Goal: Use online tool/utility: Utilize a website feature to perform a specific function

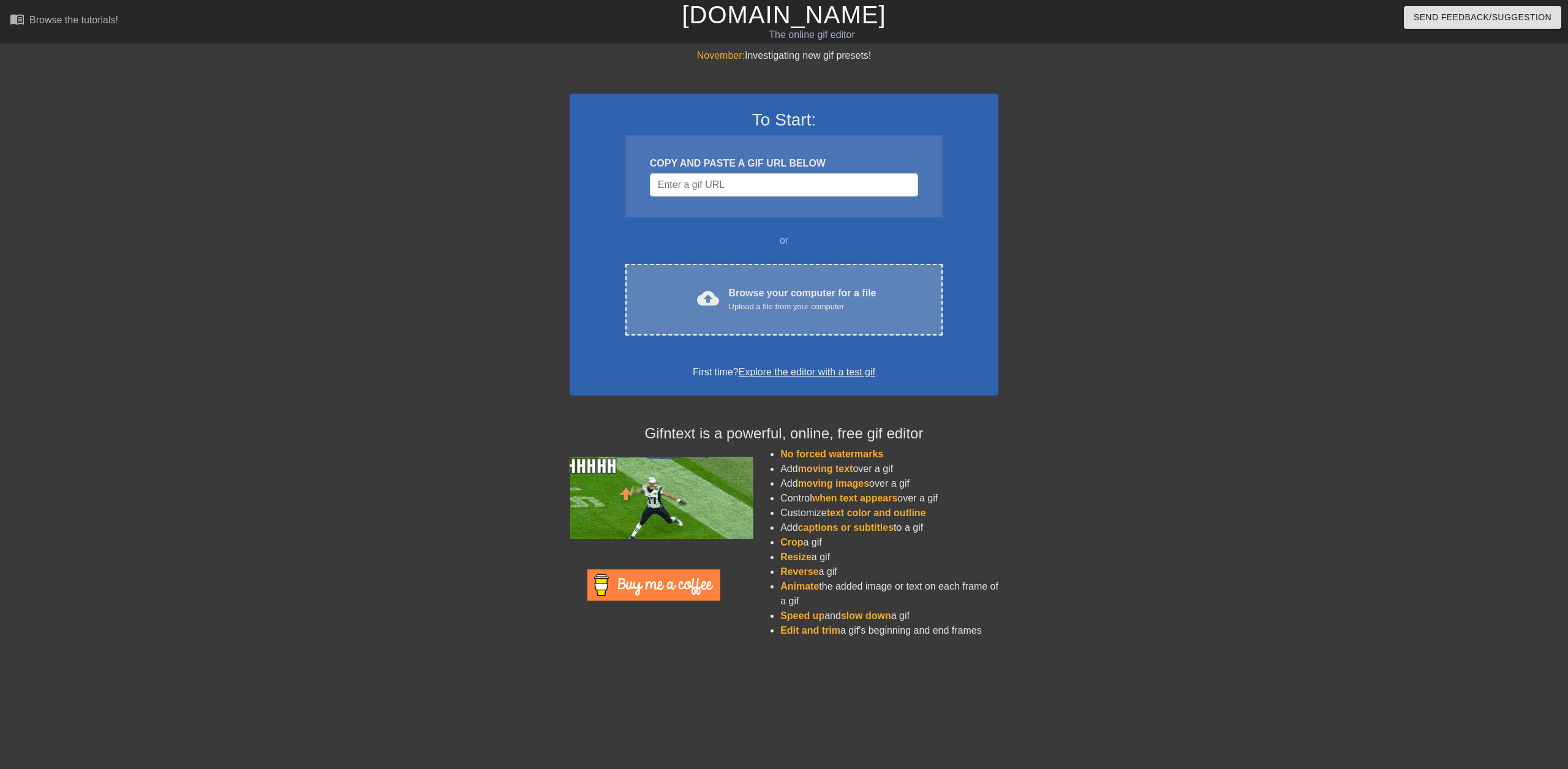
click at [766, 301] on div "Upload a file from your computer" at bounding box center [802, 307] width 147 height 12
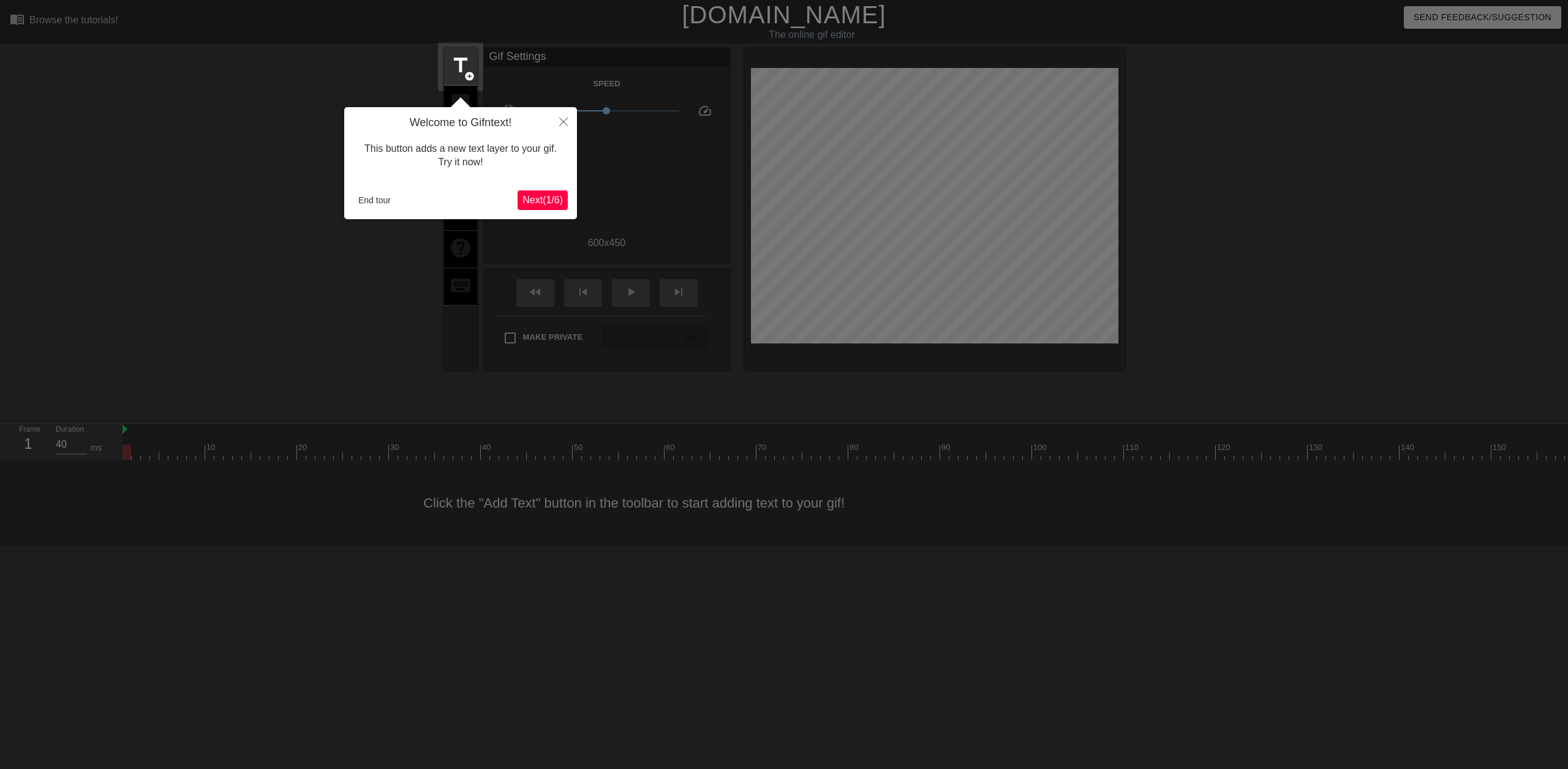
click at [530, 191] on button "Next ( 1 / 6 )" at bounding box center [542, 200] width 50 height 20
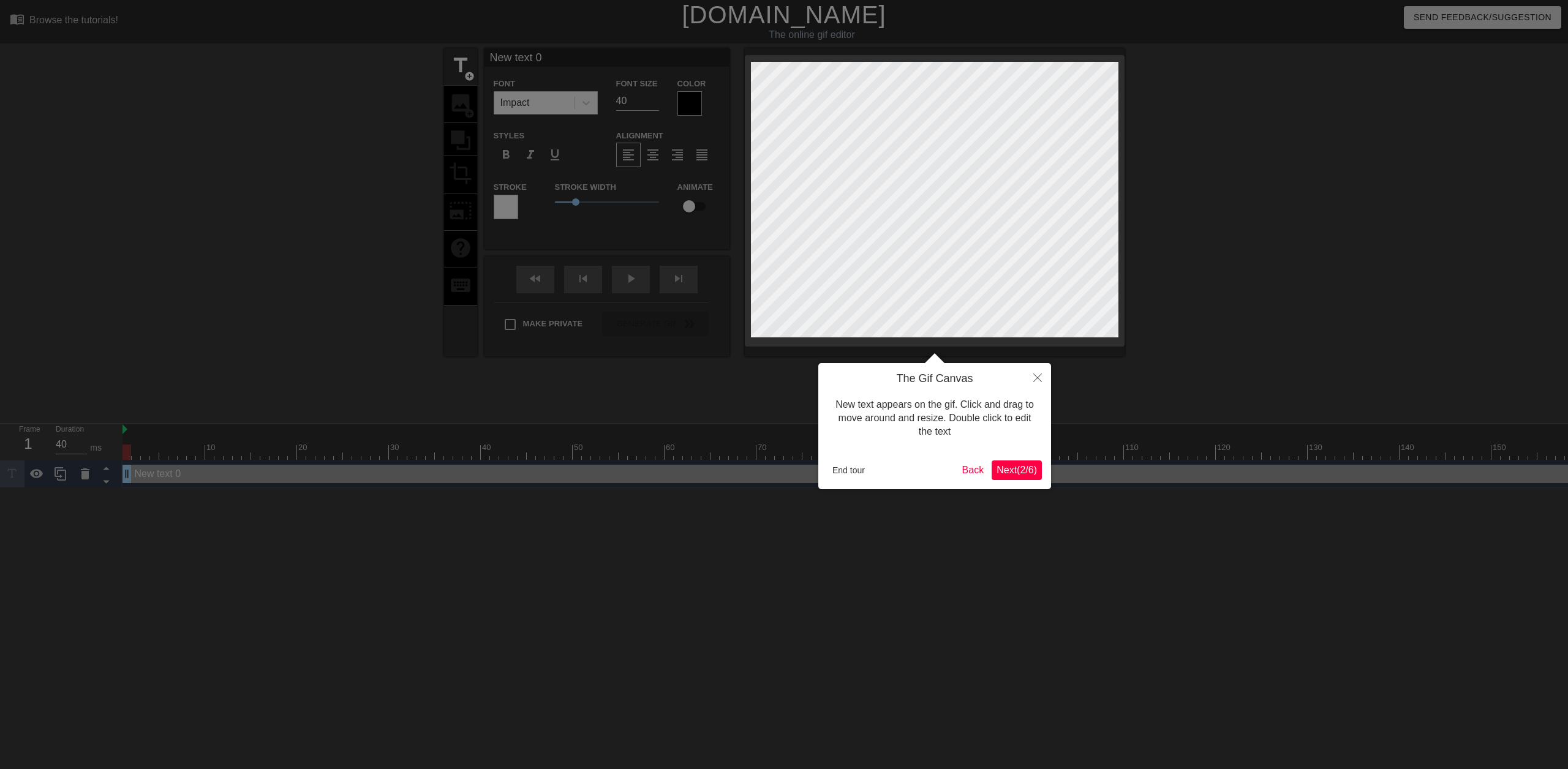
click at [1028, 467] on span "Next ( 2 / 6 )" at bounding box center [1016, 470] width 40 height 11
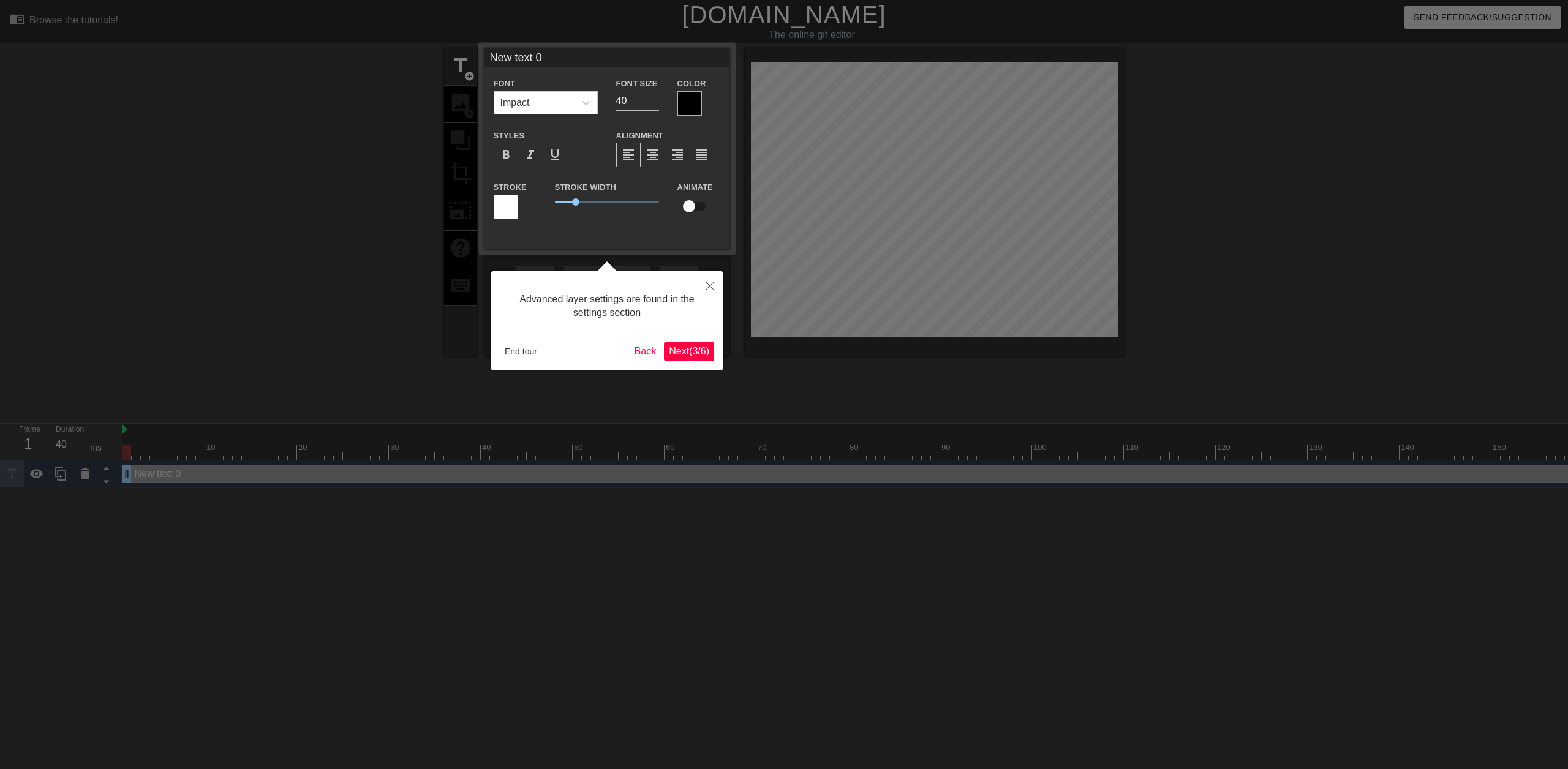
click at [684, 354] on span "Next ( 3 / 6 )" at bounding box center [689, 351] width 40 height 11
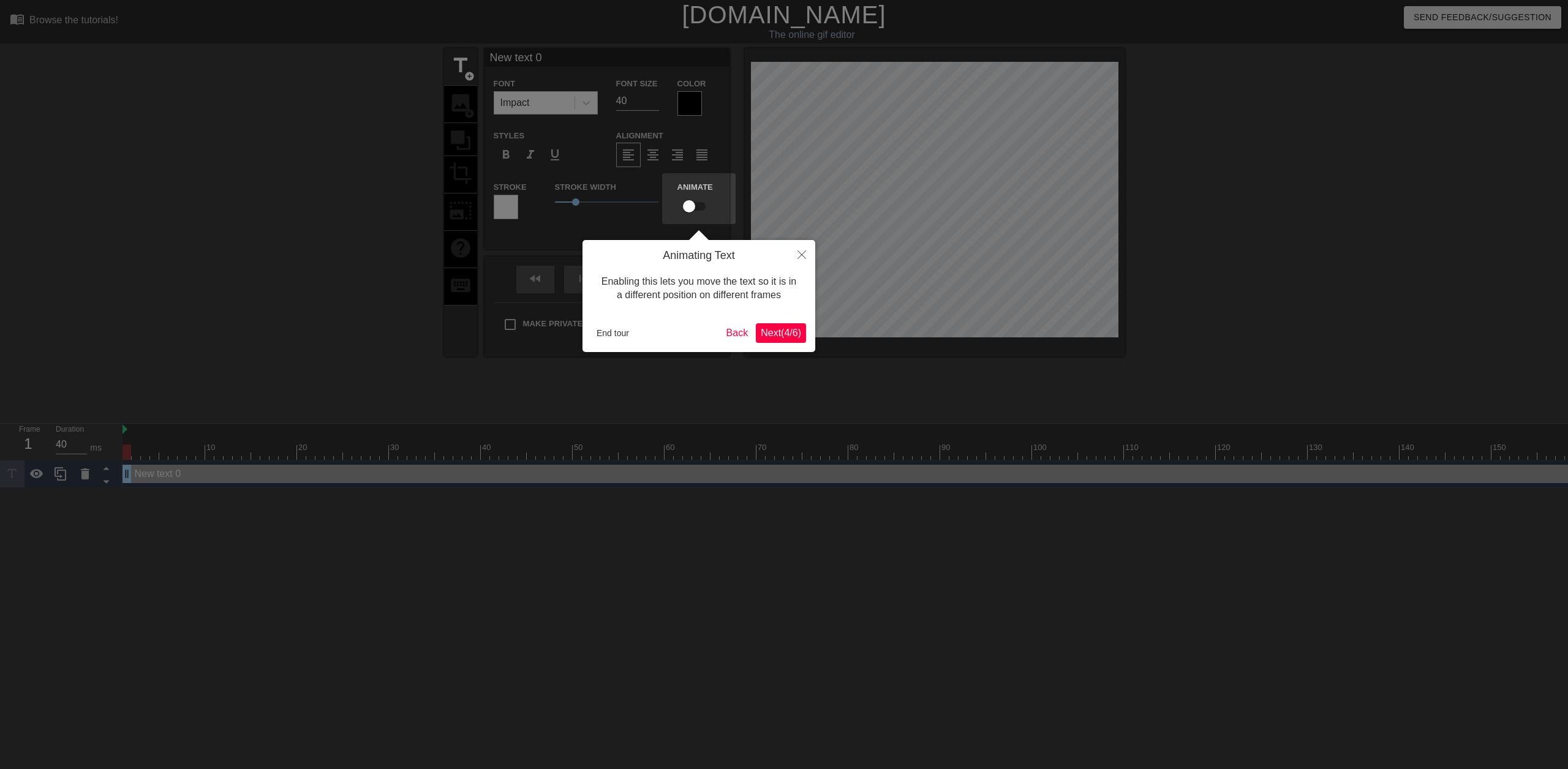
click at [779, 322] on div "Animating Text Enabling this lets you move the text so it is in a different pos…" at bounding box center [699, 295] width 233 height 112
click at [781, 328] on span "Next ( 4 / 6 )" at bounding box center [780, 333] width 40 height 11
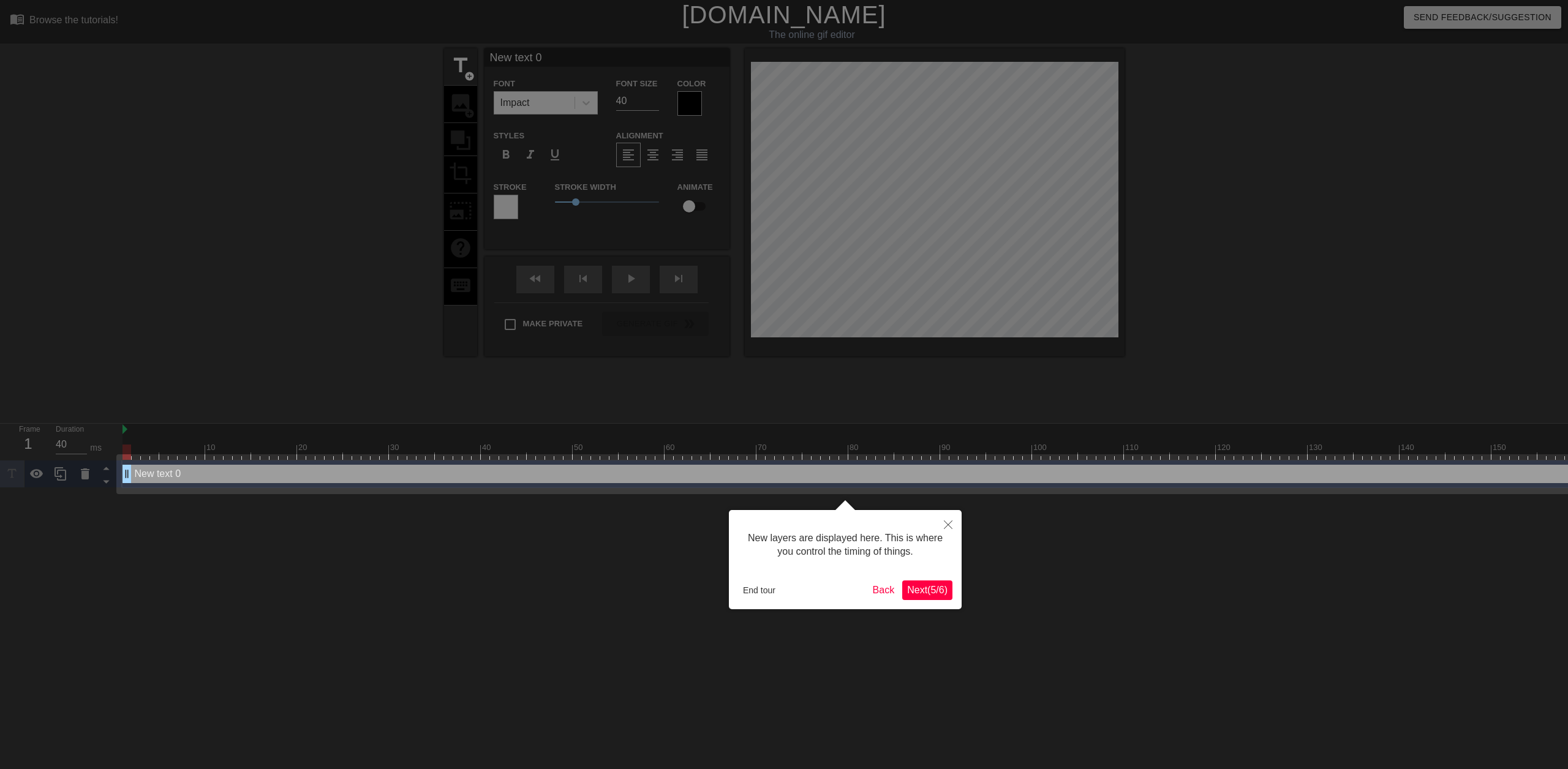
click at [908, 593] on span "Next ( 5 / 6 )" at bounding box center [927, 590] width 40 height 11
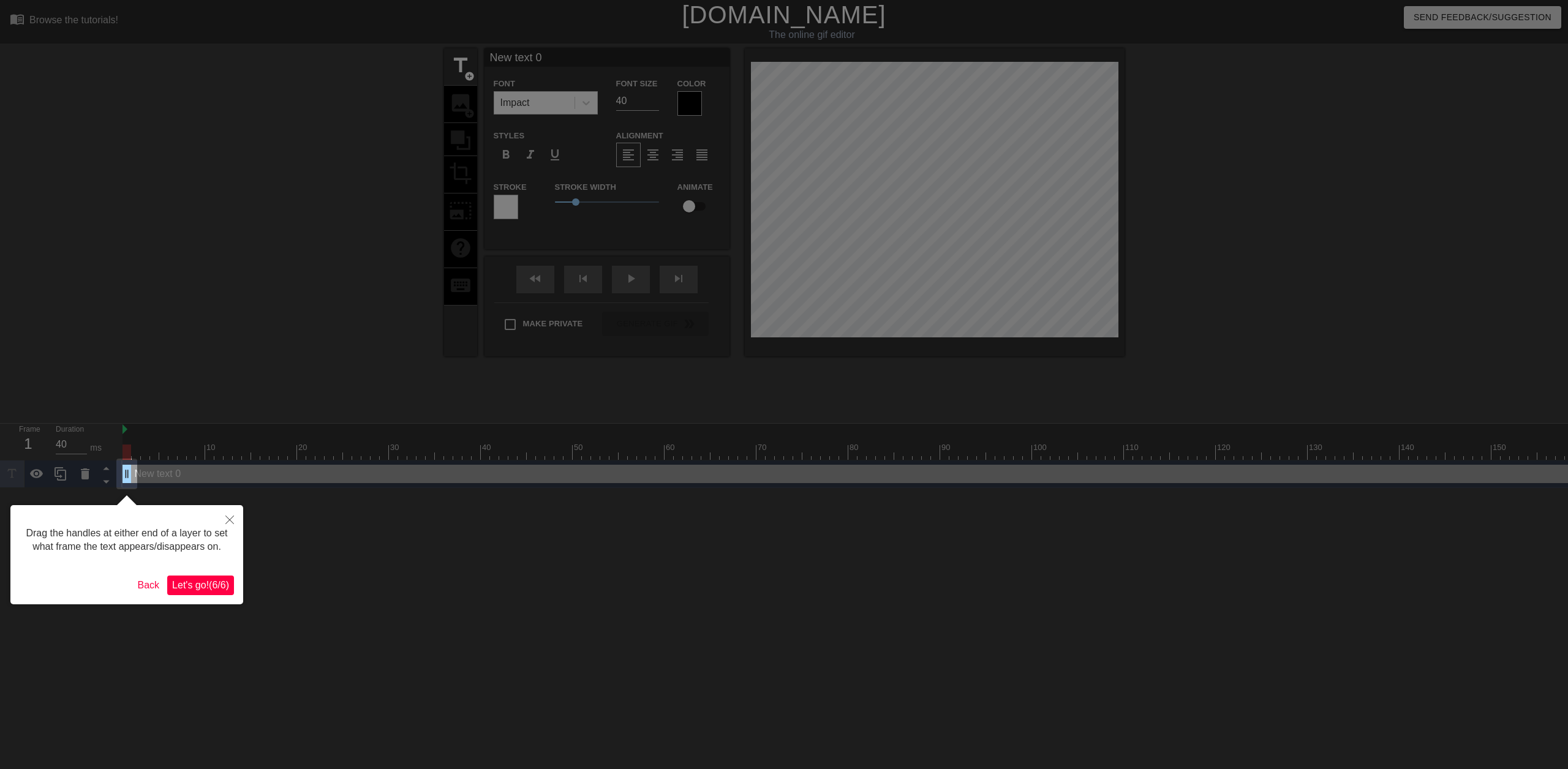
click at [213, 586] on span "Let's go! ( 6 / 6 )" at bounding box center [200, 585] width 57 height 11
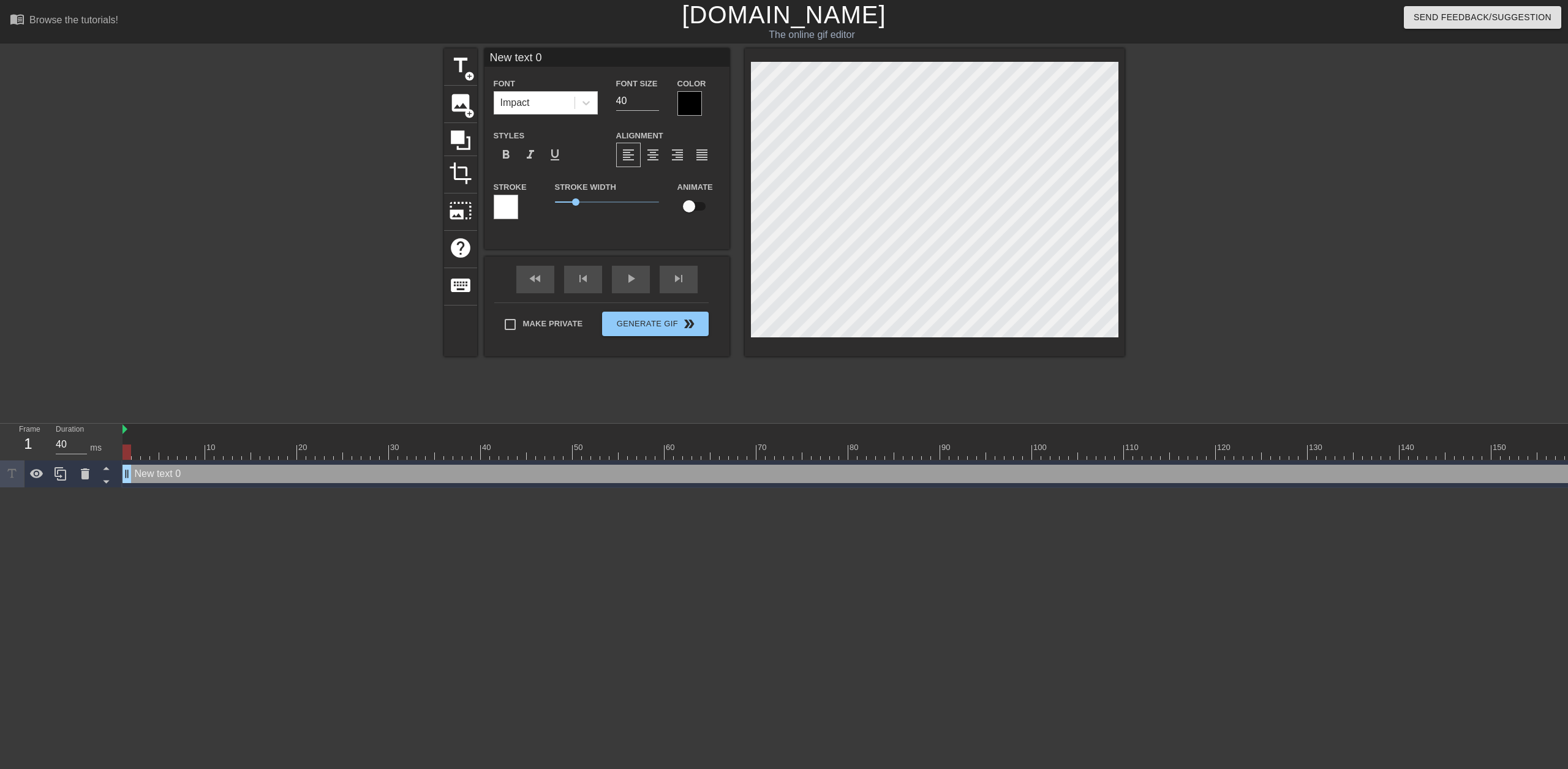
click at [687, 97] on div at bounding box center [690, 104] width 25 height 25
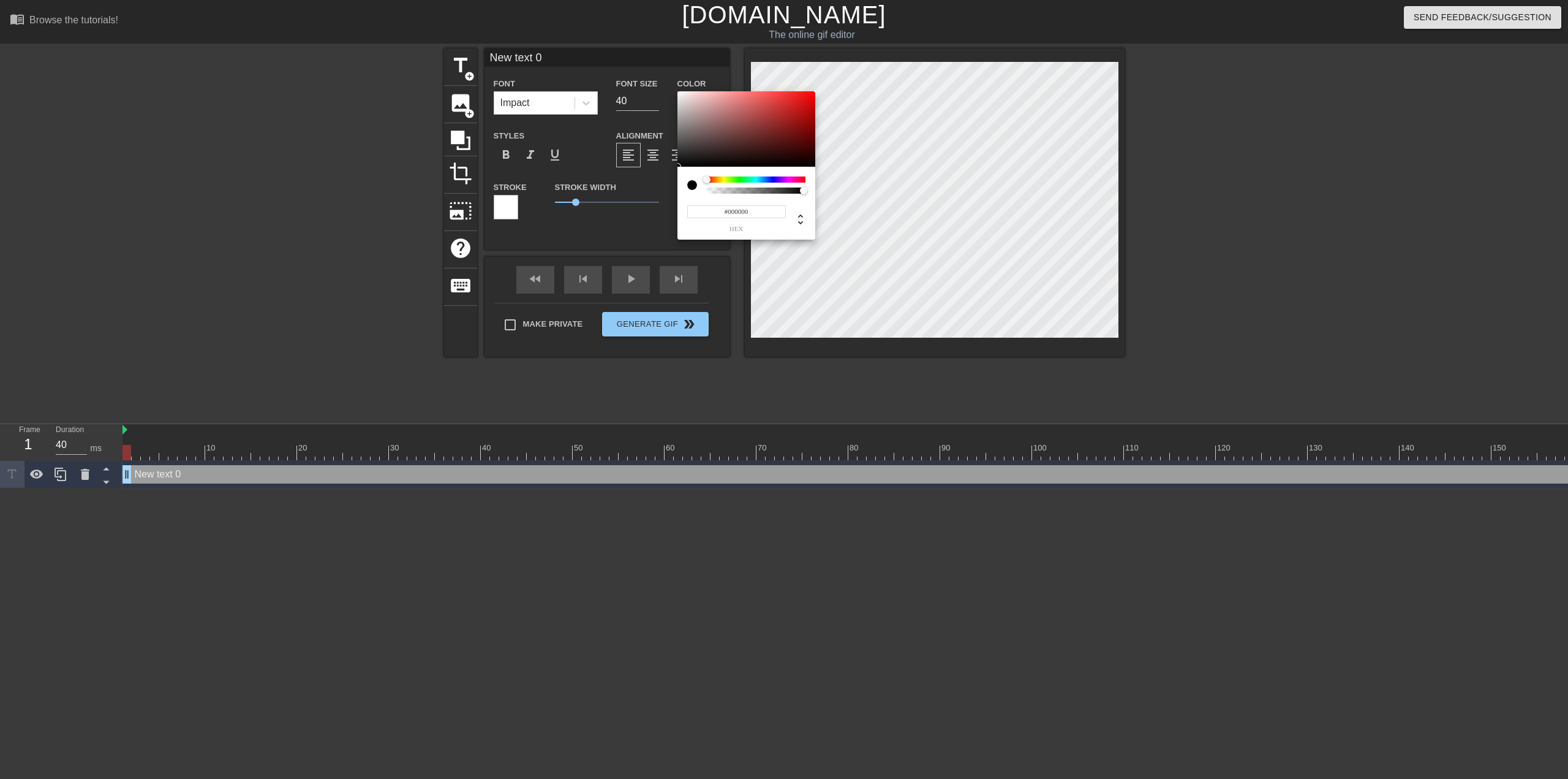
click at [694, 190] on div at bounding box center [692, 185] width 10 height 10
type input "0"
type input "1"
drag, startPoint x: 801, startPoint y: 191, endPoint x: 833, endPoint y: 200, distance: 33.2
click at [833, 200] on div "0 r 0 g 0 b 1 a" at bounding box center [784, 390] width 1568 height 779
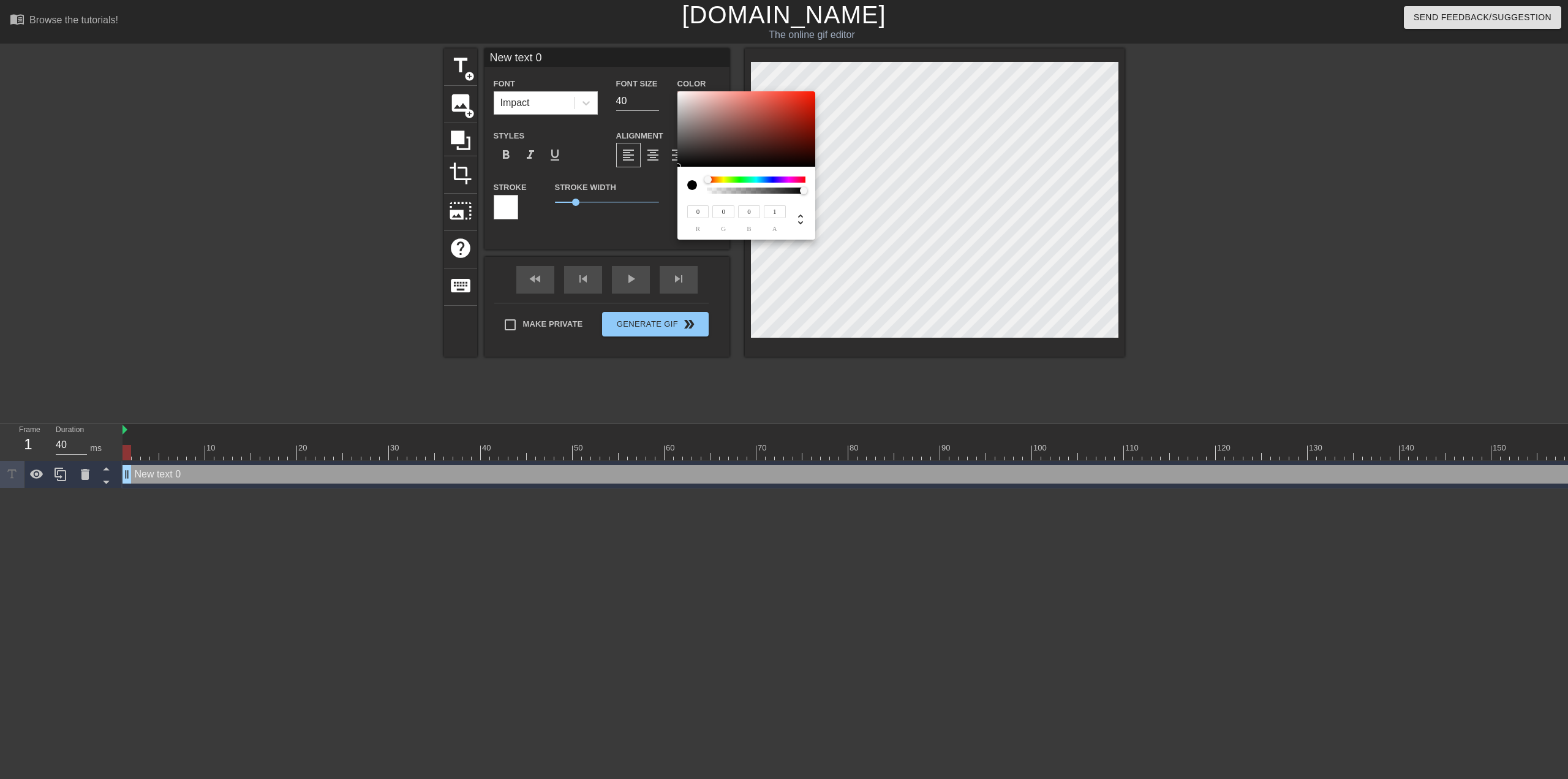
click at [702, 179] on div at bounding box center [697, 185] width 20 height 17
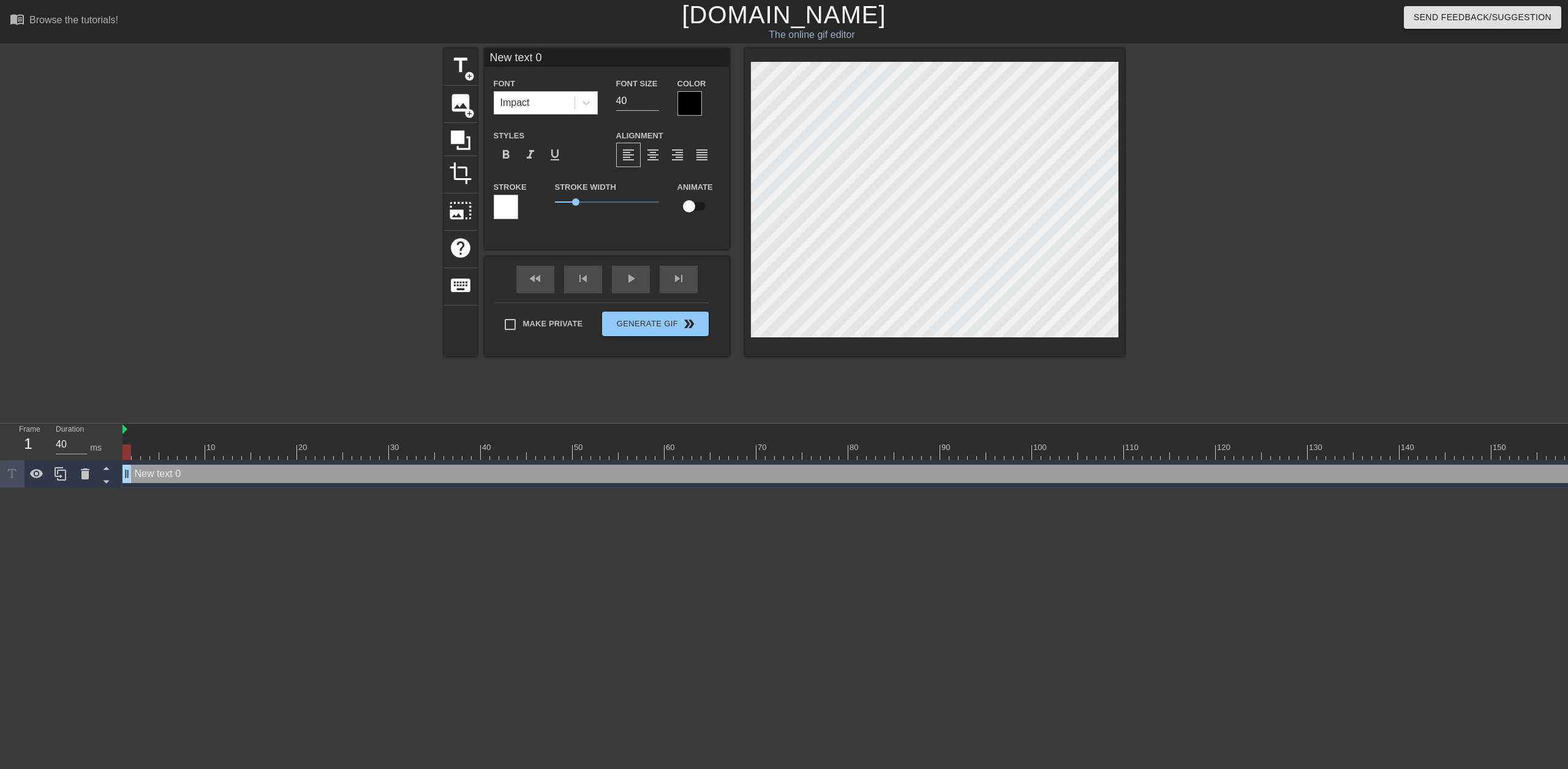
click at [690, 101] on div at bounding box center [690, 104] width 25 height 25
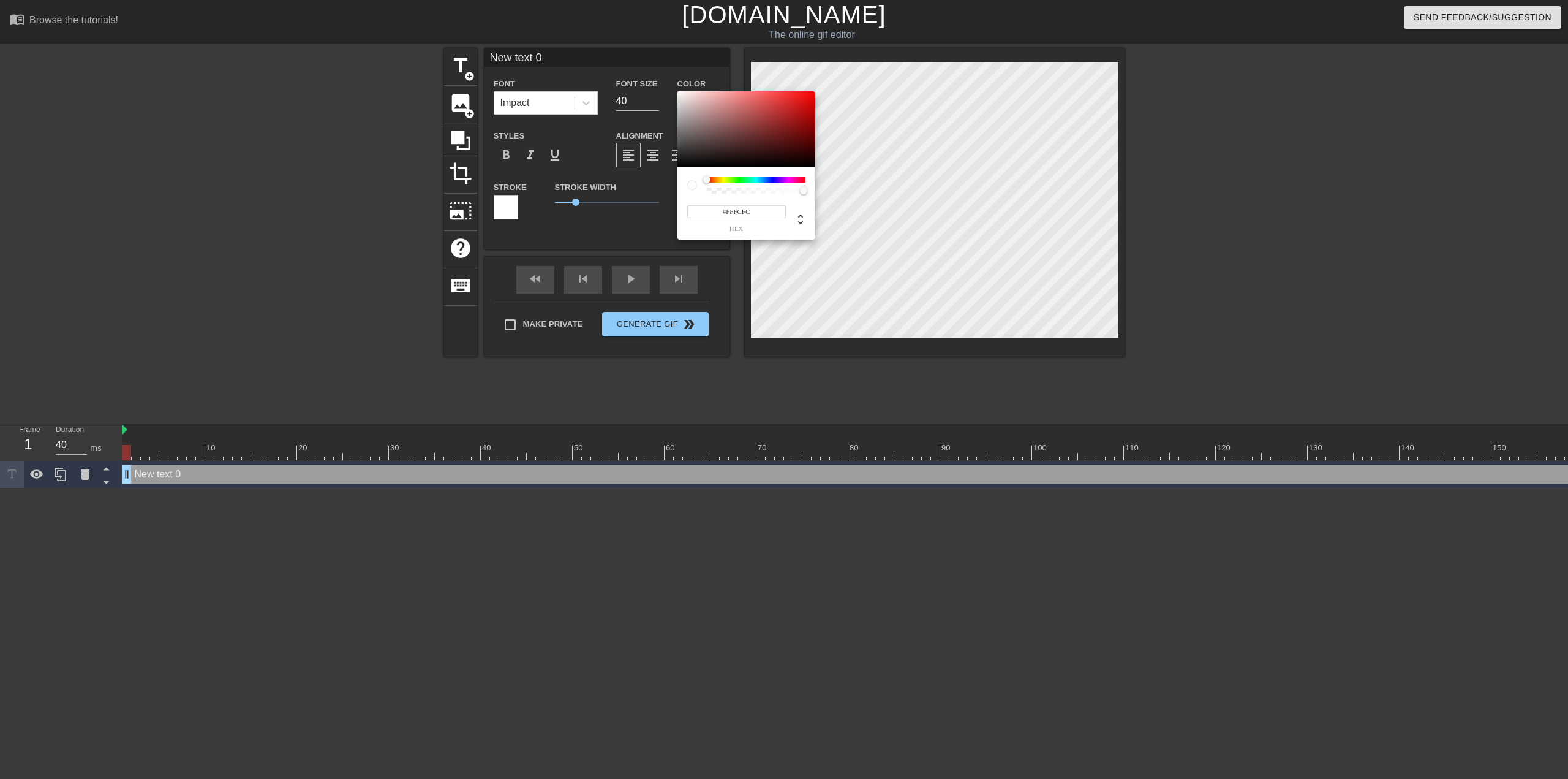
type input "#FFFFFF"
drag, startPoint x: 706, startPoint y: 146, endPoint x: 664, endPoint y: 65, distance: 91.2
click at [664, 65] on div "#FFFFFF hex" at bounding box center [784, 390] width 1568 height 779
